Goal: Register for event/course

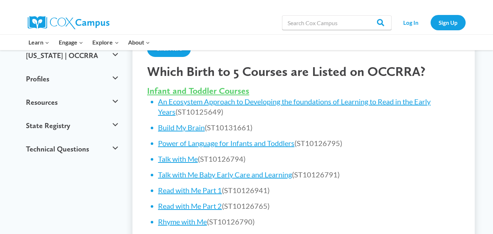
scroll to position [271, 0]
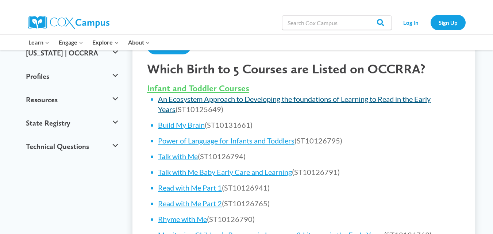
click at [337, 102] on link "An Ecosystem Approach to Developing the foundations of Learning to Read in the …" at bounding box center [294, 103] width 272 height 19
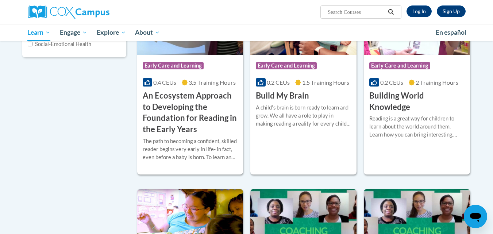
scroll to position [160, 0]
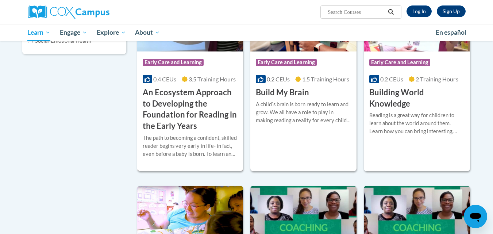
click at [176, 101] on h3 "An Ecosystem Approach to Developing the Foundation for Reading in the Early Yea…" at bounding box center [190, 109] width 95 height 45
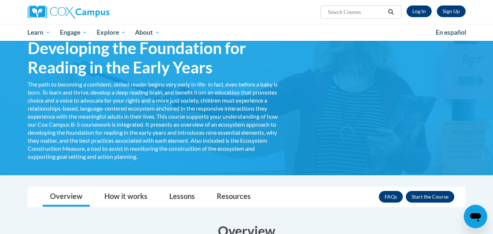
scroll to position [57, 0]
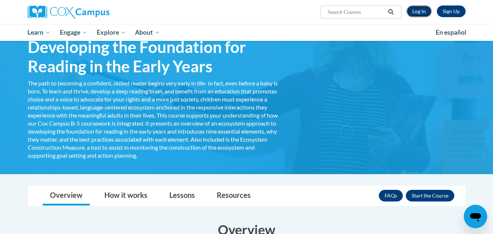
click at [414, 15] on link "Log In" at bounding box center [418, 11] width 25 height 12
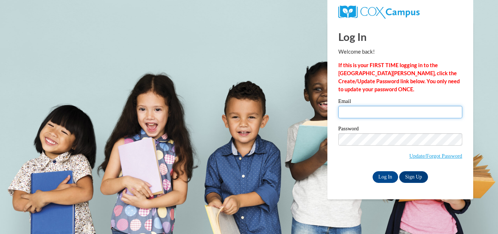
click at [383, 112] on input "Email" at bounding box center [400, 112] width 124 height 12
type input "kellyschley@kwdaycare.com"
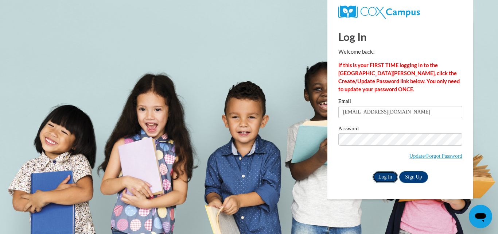
click at [384, 175] on input "Log In" at bounding box center [386, 177] width 26 height 12
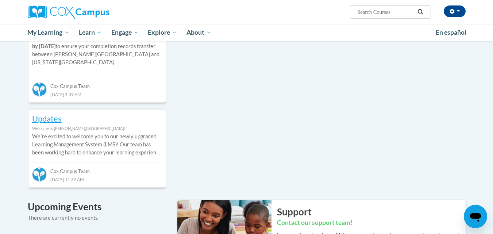
scroll to position [299, 0]
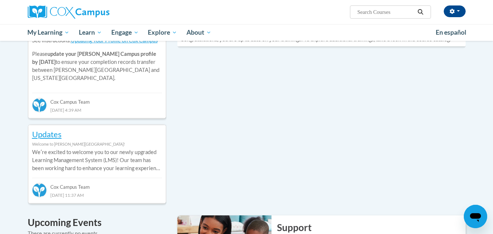
click at [357, 12] on input "Search..." at bounding box center [385, 12] width 58 height 9
paste input "An Ecosystem Approach to Developing the Foundation for Reading in the Early Yea…"
type input "An Ecosystem Approach to Developing the Foundation for Reading in the Early Yea…"
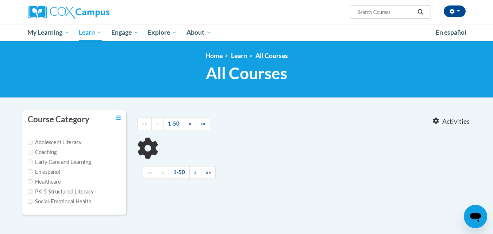
type input "An Ecosystem Approach to Developing the Foundation for Reading in the Early Yea…"
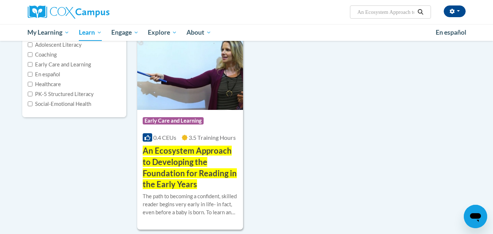
scroll to position [98, 0]
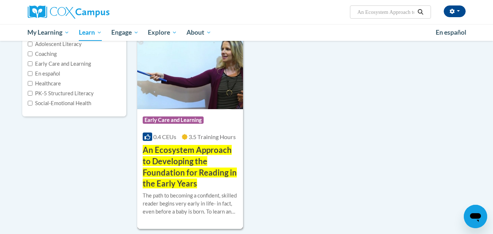
click at [178, 101] on img at bounding box center [190, 72] width 106 height 74
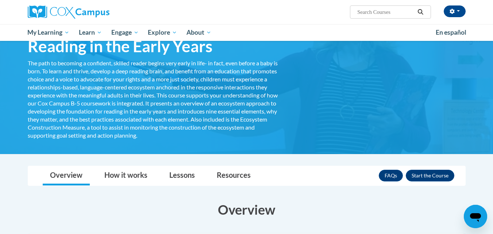
scroll to position [81, 0]
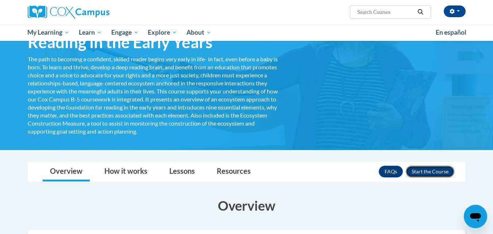
click at [439, 172] on button "Enroll" at bounding box center [430, 172] width 49 height 12
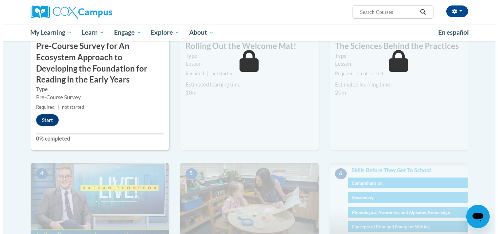
scroll to position [214, 0]
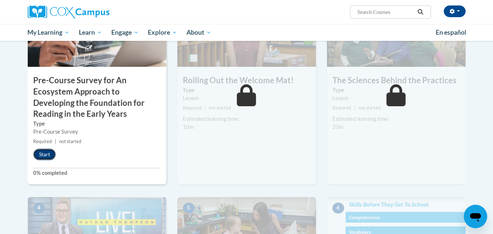
click at [44, 155] on button "Start" at bounding box center [44, 154] width 23 height 12
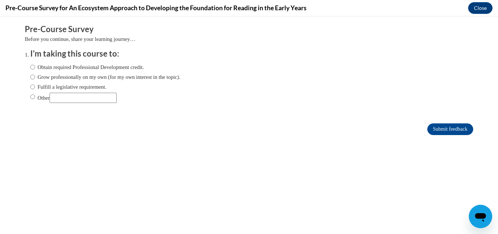
scroll to position [0, 0]
click at [89, 77] on label "Grow professionally on my own (for my own interest in the topic)." at bounding box center [105, 77] width 150 height 8
click at [35, 77] on input "Grow professionally on my own (for my own interest in the topic)." at bounding box center [32, 77] width 5 height 8
radio input "true"
click at [435, 128] on input "Submit feedback" at bounding box center [450, 129] width 46 height 12
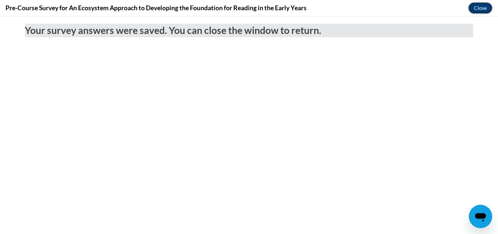
click at [476, 5] on button "Close" at bounding box center [480, 8] width 24 height 12
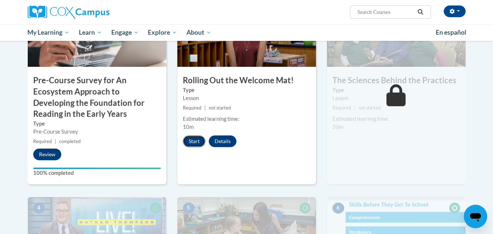
click at [196, 143] on button "Start" at bounding box center [194, 141] width 23 height 12
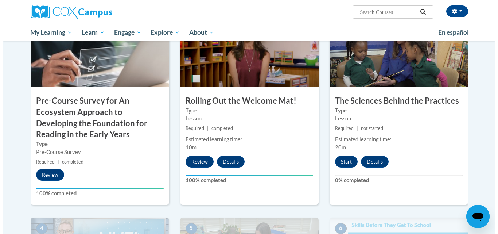
scroll to position [203, 0]
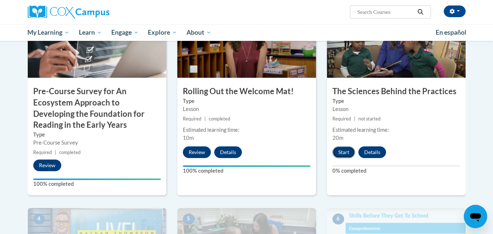
click at [345, 152] on button "Start" at bounding box center [343, 152] width 23 height 12
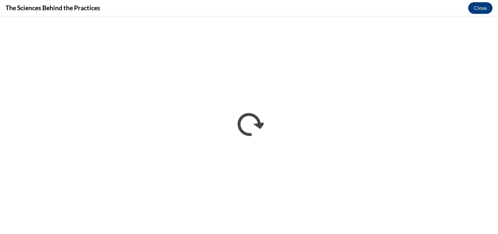
scroll to position [0, 0]
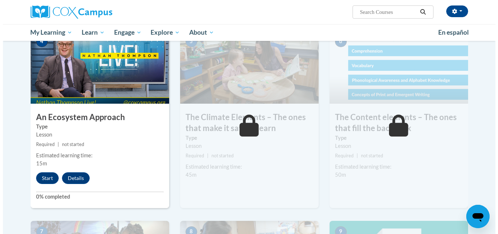
scroll to position [381, 0]
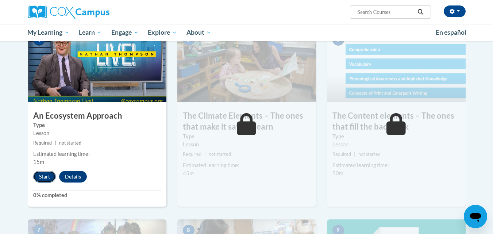
click at [44, 176] on button "Start" at bounding box center [44, 177] width 23 height 12
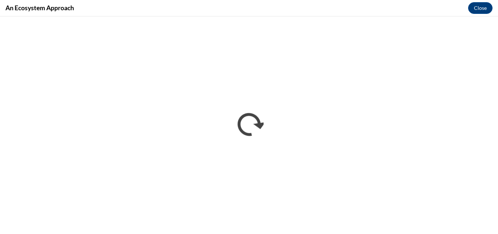
scroll to position [0, 0]
